Goal: Task Accomplishment & Management: Complete application form

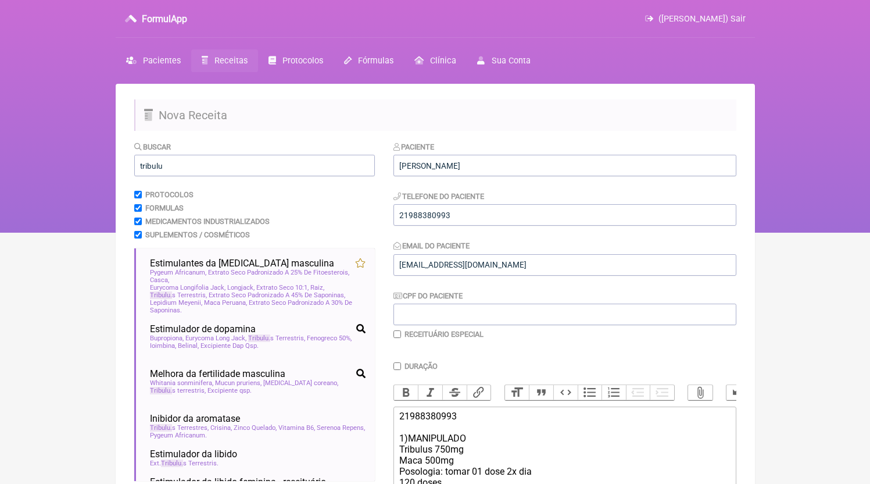
scroll to position [157, 0]
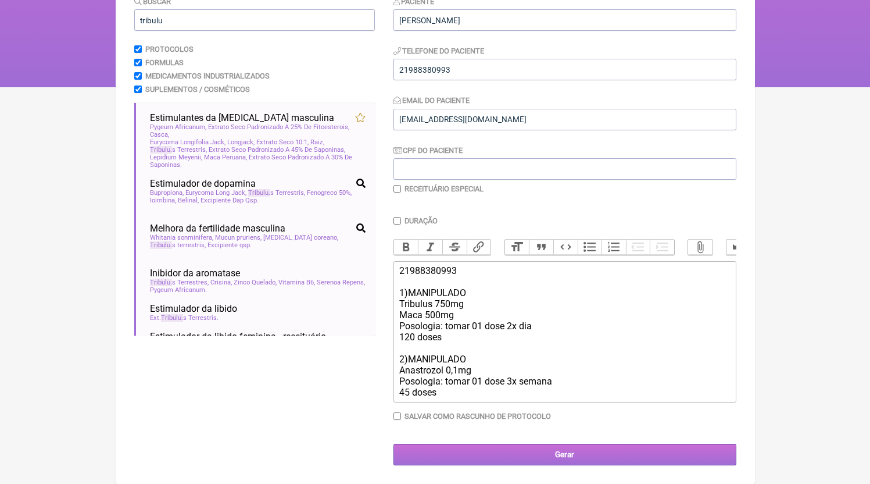
click at [540, 447] on input "Gerar" at bounding box center [564, 454] width 343 height 22
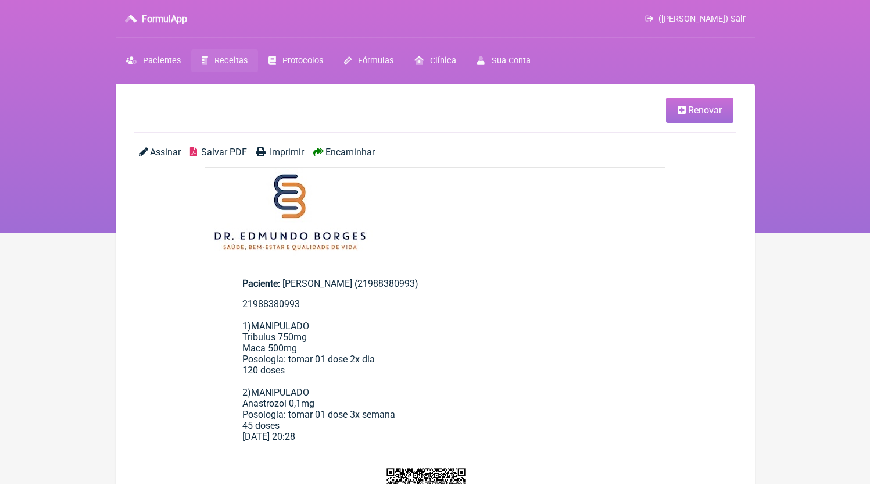
click at [227, 151] on span "Salvar PDF" at bounding box center [224, 151] width 46 height 11
click at [235, 66] on link "Receitas" at bounding box center [224, 60] width 67 height 23
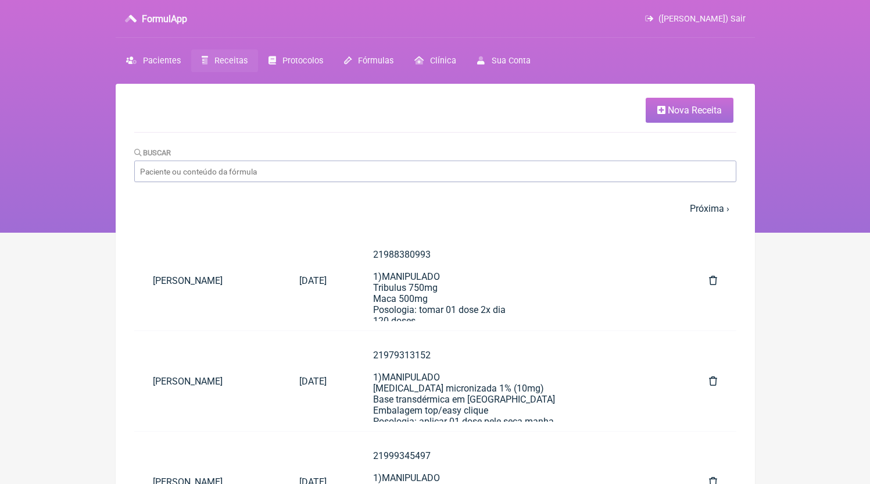
click at [695, 117] on link "Nova Receita" at bounding box center [690, 110] width 88 height 25
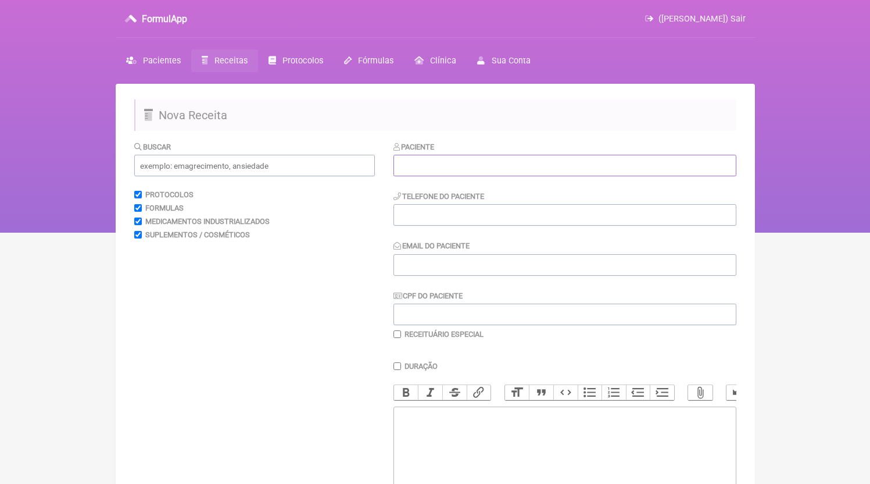
click at [473, 157] on input "text" at bounding box center [564, 166] width 343 height 22
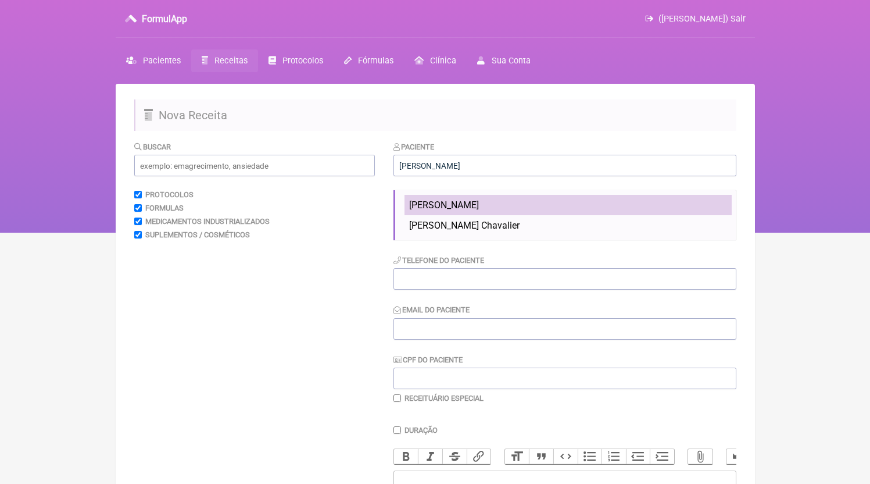
click at [552, 206] on li "[PERSON_NAME]" at bounding box center [567, 205] width 327 height 20
type input "[PERSON_NAME]"
type input "21981962470"
type input "[EMAIL_ADDRESS][DOMAIN_NAME]"
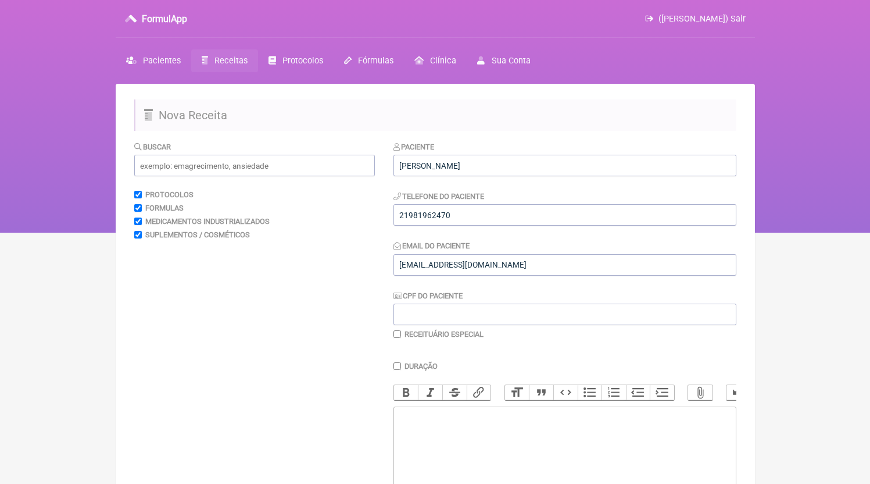
click at [512, 228] on div "Paciente HUGO CARVALHO BUSCH Telefone do Paciente 21981962470 Email do Paciente…" at bounding box center [564, 240] width 343 height 198
click at [513, 225] on input "21981962470" at bounding box center [564, 215] width 343 height 22
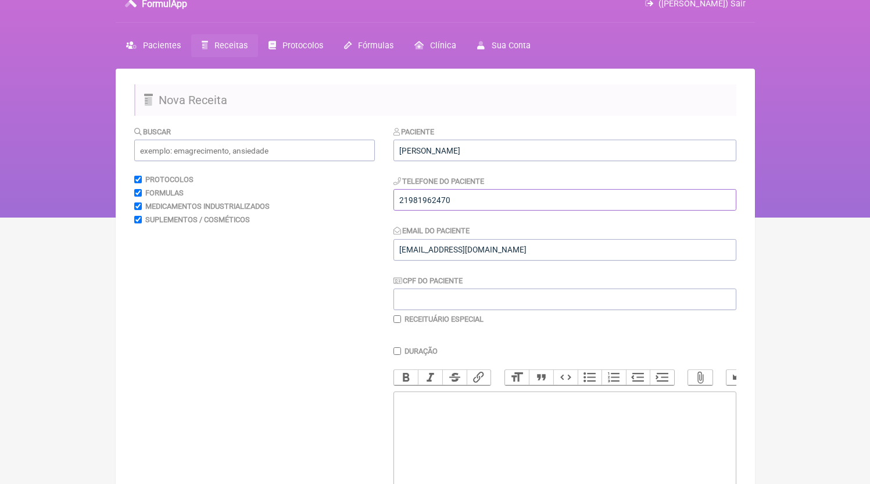
scroll to position [90, 0]
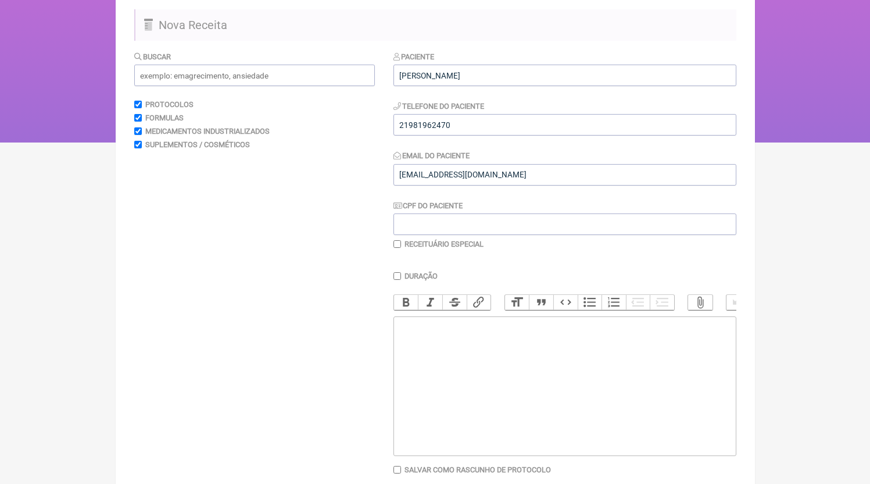
click at [510, 388] on trix-editor at bounding box center [564, 385] width 343 height 139
paste trix-editor "<div>21981962470</div>"
paste trix-editor "<div>21981962470<br><br>21981962470<br>1) MANIPULADO<br>Metilfolato | 400mcg<br…"
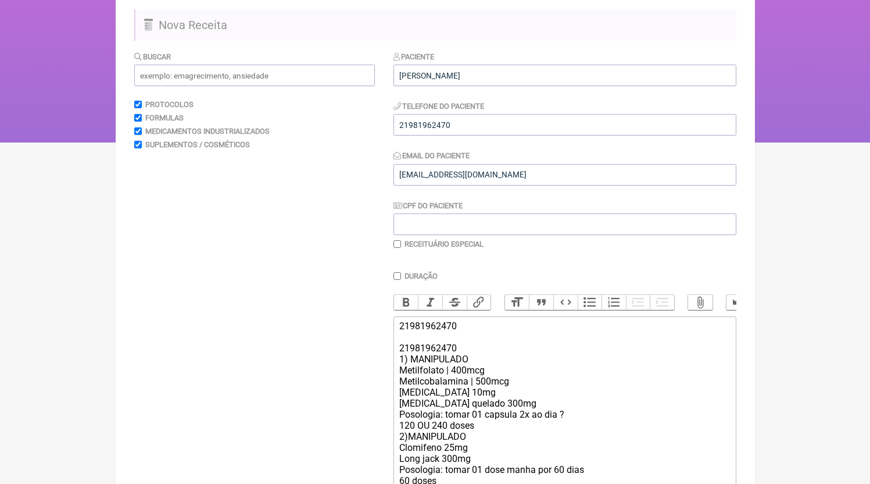
scroll to position [191, 0]
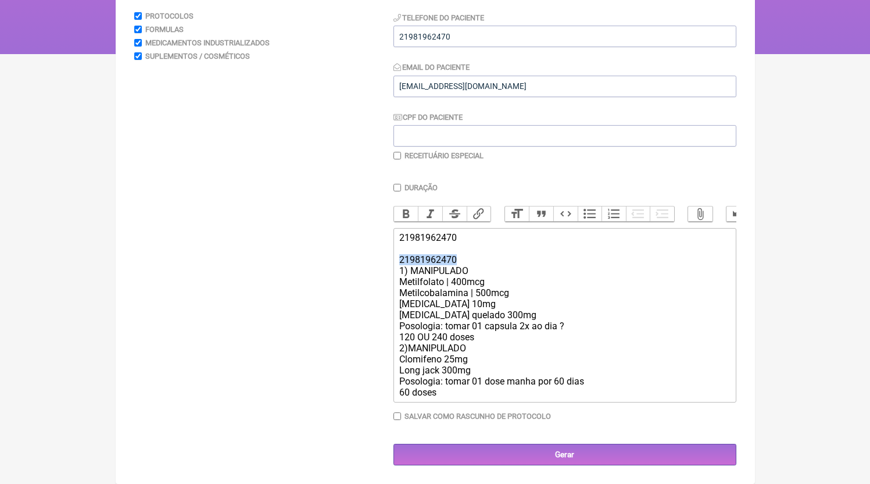
drag, startPoint x: 467, startPoint y: 260, endPoint x: 366, endPoint y: 262, distance: 101.1
click at [366, 262] on form "Buscar Protocolos Formulas Medicamentos Industrializados Suplementos / Cosmétic…" at bounding box center [435, 213] width 602 height 503
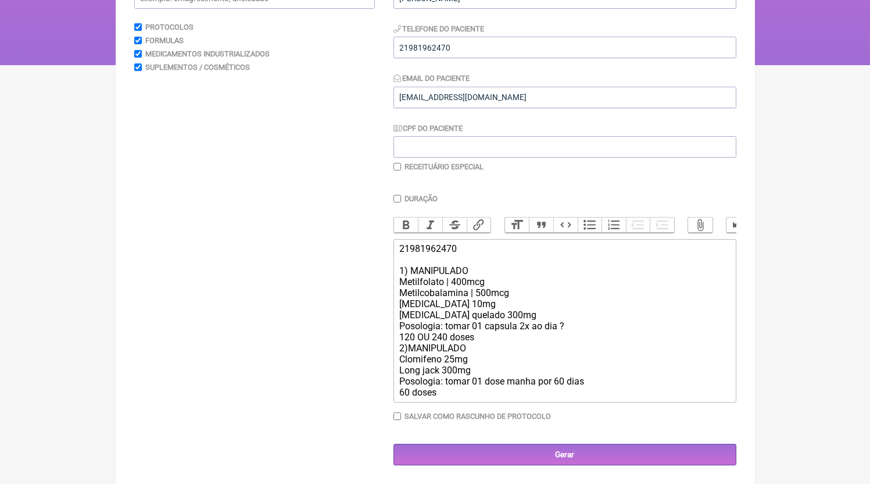
click at [572, 325] on div "21981962470 1) MANIPULADO Metilfolato | 400mcg Metilcobalamina | 500mcg Piridox…" at bounding box center [564, 320] width 330 height 155
click at [484, 335] on div "21981962470 1) MANIPULADO Metilfolato | 400mcg Metilcobalamina | 500mcg Piridox…" at bounding box center [564, 320] width 330 height 155
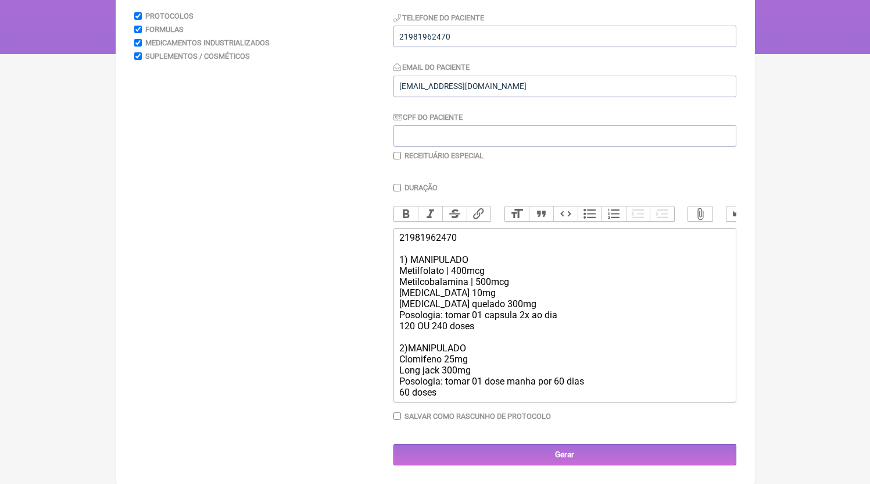
click at [453, 372] on div "21981962470 1) MANIPULADO Metilfolato | 400mcg Metilcobalamina | 500mcg Piridox…" at bounding box center [564, 315] width 330 height 166
click at [518, 380] on div "21981962470 1) MANIPULADO Metilfolato | 400mcg Metilcobalamina | 500mcg Piridox…" at bounding box center [564, 315] width 330 height 166
drag, startPoint x: 505, startPoint y: 393, endPoint x: 632, endPoint y: 394, distance: 127.3
click at [632, 394] on div "21981962470 1) MANIPULADO Metilfolato | 400mcg Metilcobalamina | 500mcg Piridox…" at bounding box center [564, 315] width 330 height 166
click at [565, 293] on div "21981962470 1) MANIPULADO Metilfolato | 400mcg Metilcobalamina | 500mcg Piridox…" at bounding box center [564, 315] width 330 height 166
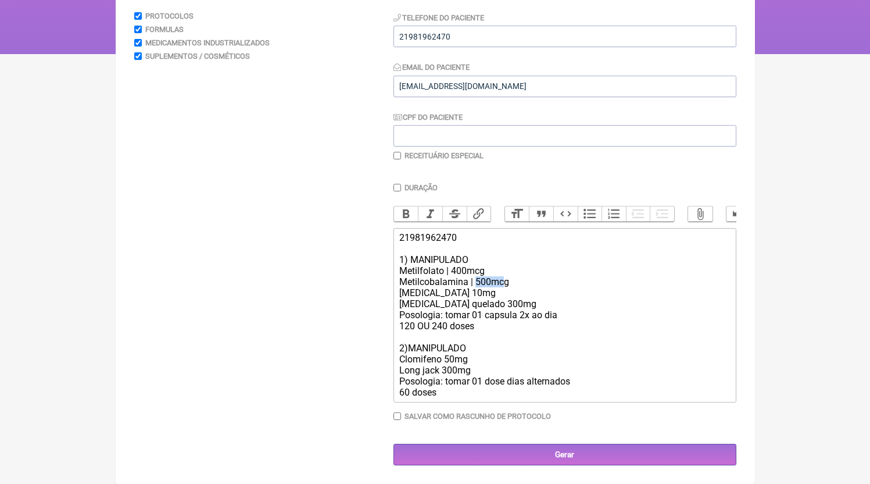
drag, startPoint x: 505, startPoint y: 294, endPoint x: 475, endPoint y: 292, distance: 30.3
click at [475, 292] on div "21981962470 1) MANIPULADO Metilfolato | 400mcg Metilcobalamina | 500mcg Piridox…" at bounding box center [564, 315] width 330 height 166
click at [520, 312] on div "21981962470 1) MANIPULADO Metilfolato | 400mcg Metilcobalamina | 1mg Piridoxina…" at bounding box center [564, 315] width 330 height 166
drag, startPoint x: 496, startPoint y: 317, endPoint x: 480, endPoint y: 316, distance: 15.8
click at [480, 316] on div "21981962470 1) MANIPULADO Metilfolato | 400mcg Metilcobalamina | 1mg Piridoxina…" at bounding box center [564, 315] width 330 height 166
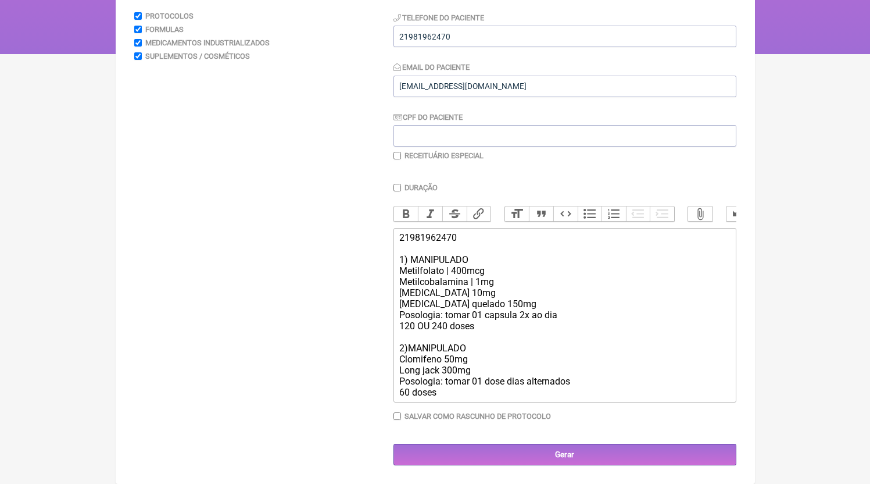
click at [525, 314] on div "21981962470 1) MANIPULADO Metilfolato | 400mcg Metilcobalamina | 1mg Piridoxina…" at bounding box center [564, 315] width 330 height 166
click at [471, 398] on div "21981962470 1) MANIPULADO Metilfolato | 400mcg Metilcobalamina | 1mg Piridoxina…" at bounding box center [564, 315] width 330 height 166
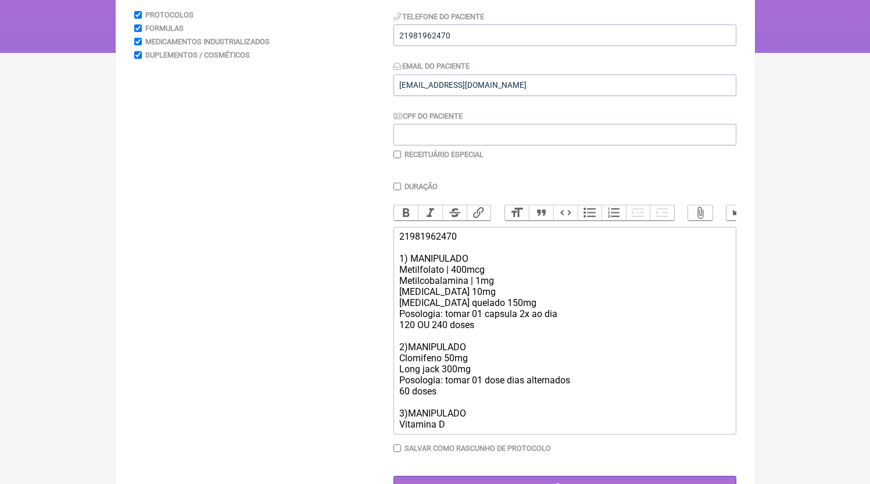
click at [524, 310] on div "21981962470 1) MANIPULADO Metilfolato | 400mcg Metilcobalamina | 1mg Piridoxina…" at bounding box center [564, 330] width 330 height 199
click at [470, 447] on div "Duração Duração de 30 dias Bold Italic Strikethrough Link Heading Quote Code Bu…" at bounding box center [564, 321] width 343 height 279
click at [469, 429] on div "21981962470 1) MANIPULADO Metilfolato | 400mcg Metilcobalamina | 1mg Piridoxina…" at bounding box center [564, 330] width 330 height 199
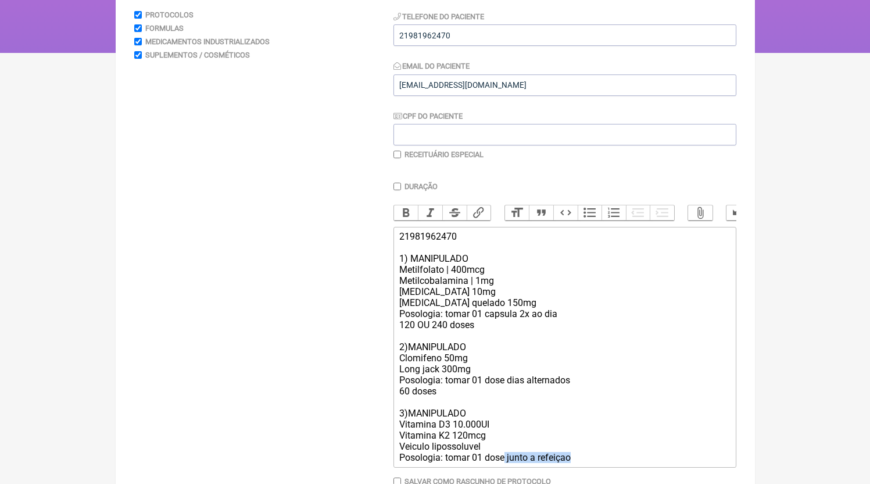
drag, startPoint x: 506, startPoint y: 468, endPoint x: 643, endPoint y: 467, distance: 136.6
click at [643, 463] on div "21981962470 1) MANIPULADO Metilfolato | 400mcg Metilcobalamina | 1mg Piridoxina…" at bounding box center [564, 347] width 330 height 232
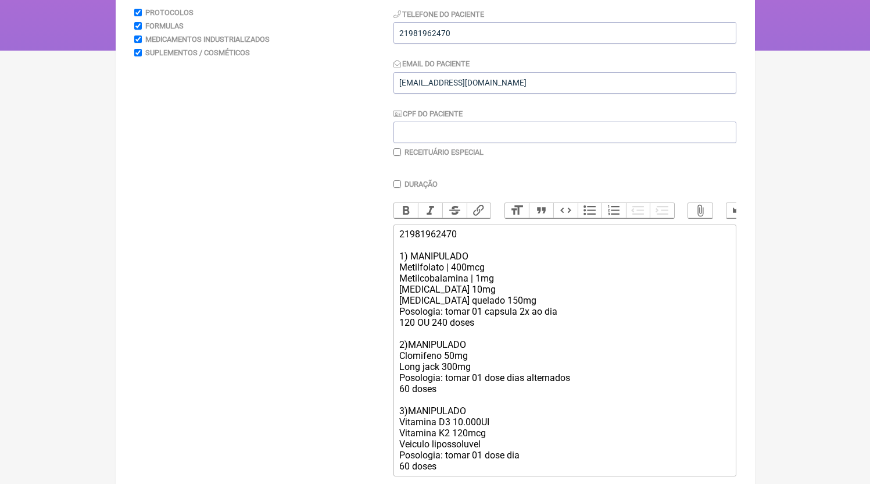
click at [617, 459] on div "21981962470 1) MANIPULADO Metilfolato | 400mcg Metilcobalamina | 1mg Piridoxina…" at bounding box center [564, 349] width 330 height 243
click at [608, 471] on div "21981962470 1) MANIPULADO Metilfolato | 400mcg Metilcobalamina | 1mg Piridoxina…" at bounding box center [564, 349] width 330 height 243
drag, startPoint x: 449, startPoint y: 334, endPoint x: 353, endPoint y: 338, distance: 96.6
click at [353, 338] on form "Buscar Protocolos Formulas Medicamentos Industrializados Suplementos / Cosmétic…" at bounding box center [435, 249] width 602 height 580
type trix-editor "<div>21981962470<br><br>1) MANIPULADO<br>Metilfolato | 400mcg<br>Metilcobalamin…"
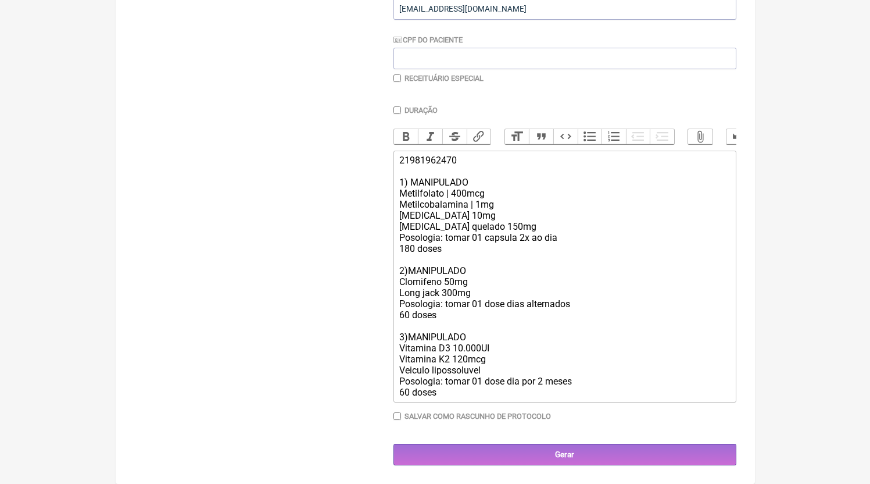
scroll to position [261, 0]
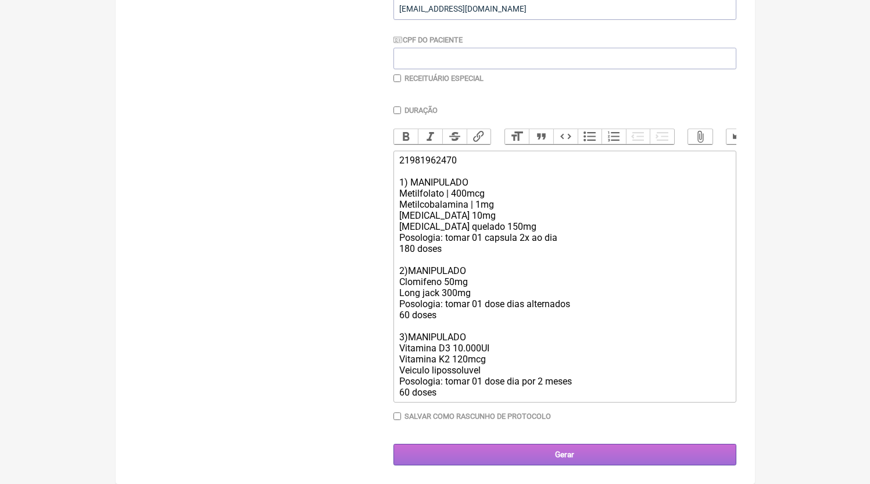
click at [584, 454] on input "Gerar" at bounding box center [564, 454] width 343 height 22
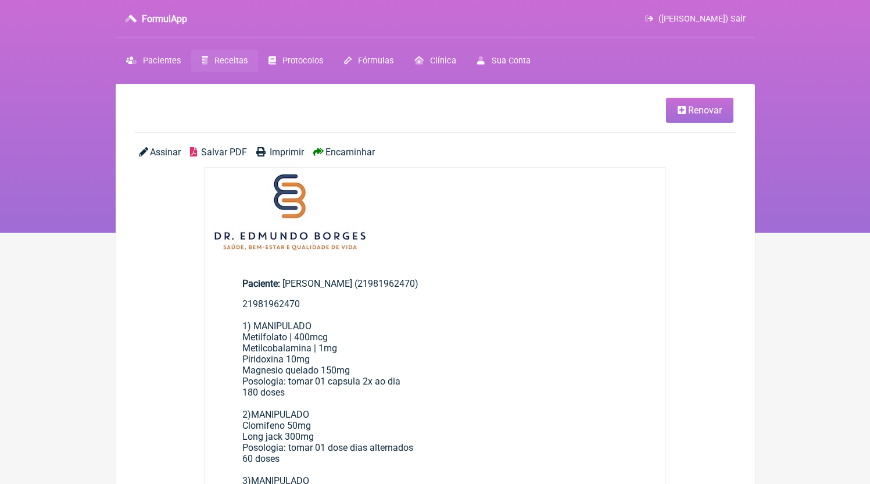
click at [233, 148] on span "Salvar PDF" at bounding box center [224, 151] width 46 height 11
click at [240, 59] on span "Receitas" at bounding box center [230, 61] width 33 height 10
